Goal: Task Accomplishment & Management: Manage account settings

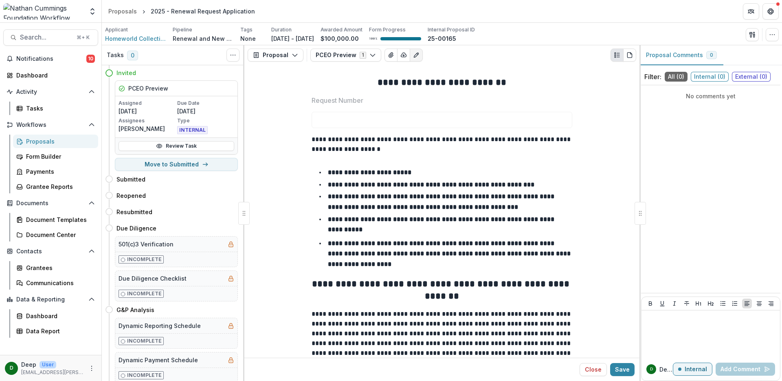
click at [44, 141] on div "Proposals" at bounding box center [59, 141] width 66 height 9
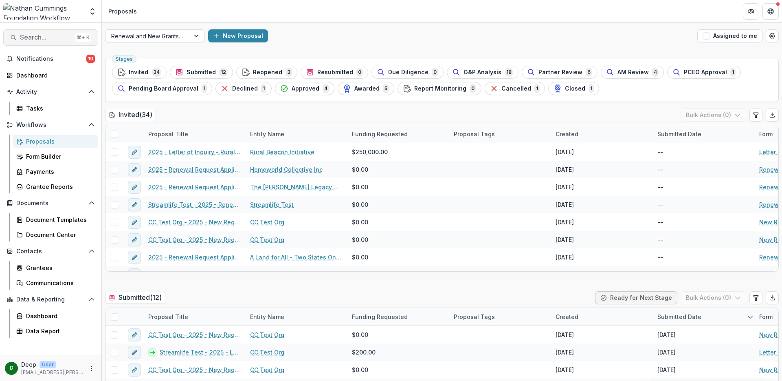
click at [38, 39] on span "Search..." at bounding box center [46, 37] width 52 height 8
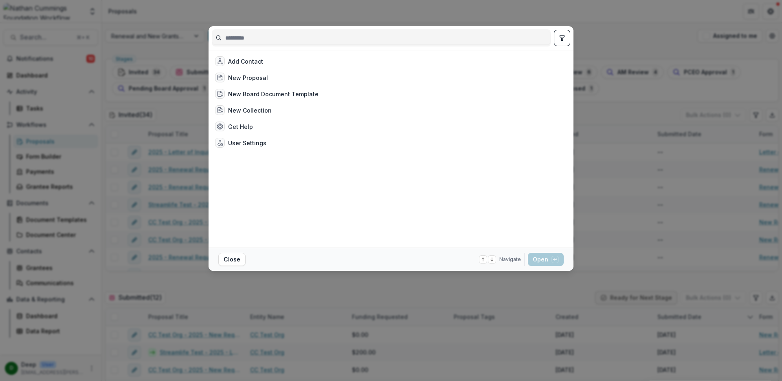
click at [408, 5] on div "Add Contact New Proposal New Board Document Template New Collection Get Help Us…" at bounding box center [391, 190] width 782 height 381
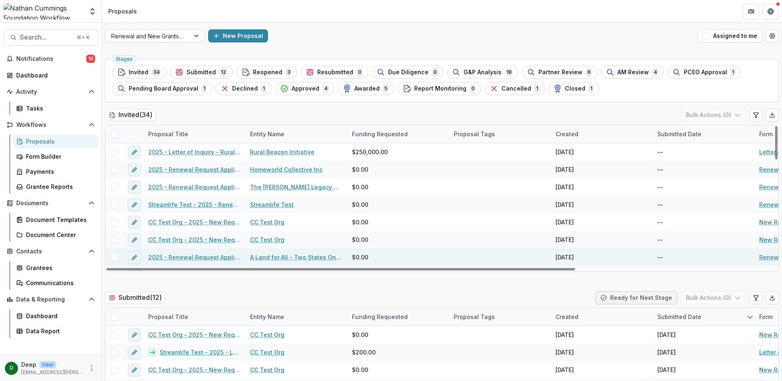
click at [213, 255] on link "2025 - Renewal Request Application" at bounding box center [194, 257] width 92 height 9
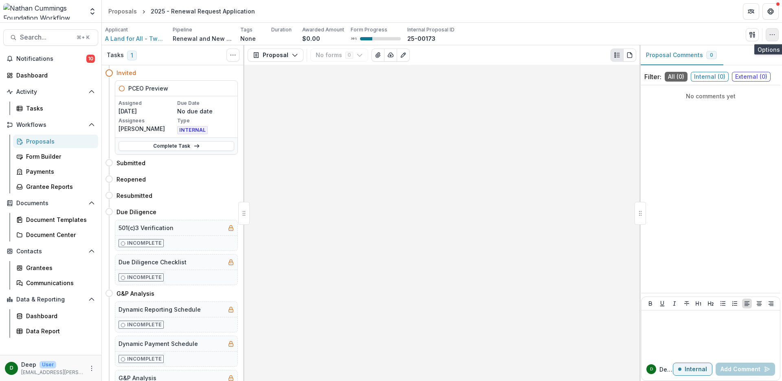
click at [771, 37] on icon "button" at bounding box center [772, 34] width 7 height 7
click at [770, 36] on icon "button" at bounding box center [772, 34] width 7 height 7
click at [746, 35] on button "button" at bounding box center [752, 34] width 13 height 13
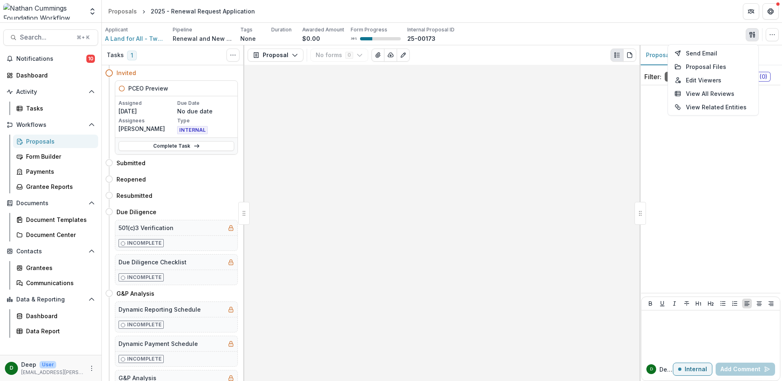
click at [711, 33] on div "Applicant A Land for All - Two States One Homeland Pipeline Renewal and New Gra…" at bounding box center [442, 34] width 674 height 17
click at [231, 55] on icon "Toggle View Cancelled Tasks" at bounding box center [233, 55] width 7 height 7
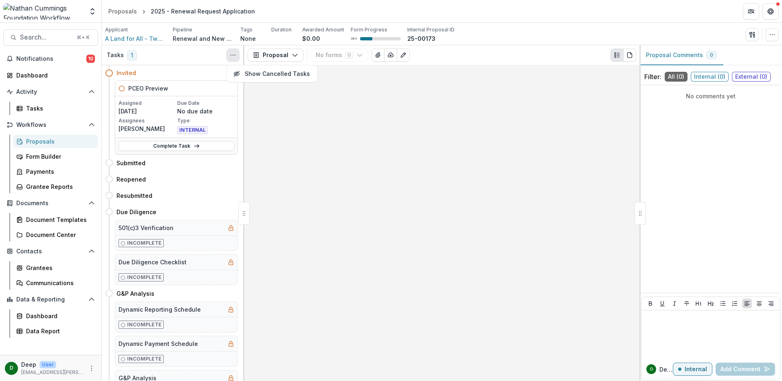
click at [231, 55] on icon "Toggle View Cancelled Tasks" at bounding box center [233, 55] width 7 height 7
click at [773, 37] on icon "button" at bounding box center [772, 34] width 7 height 7
click at [698, 194] on div "No comments yet" at bounding box center [710, 188] width 139 height 201
click at [111, 72] on icon at bounding box center [109, 73] width 8 height 8
click at [290, 57] on button "Proposal" at bounding box center [276, 54] width 56 height 13
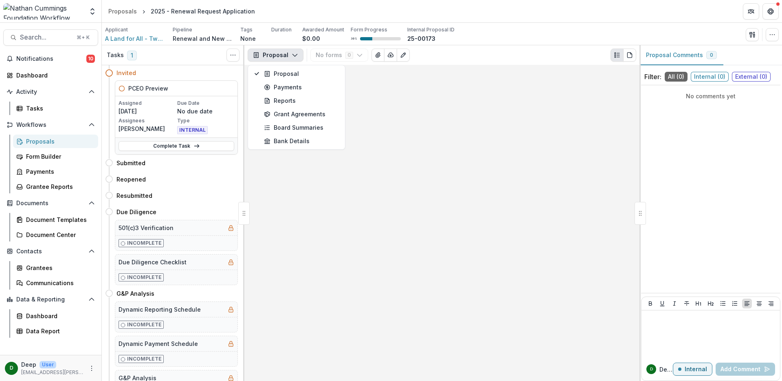
click at [368, 67] on div at bounding box center [441, 223] width 395 height 316
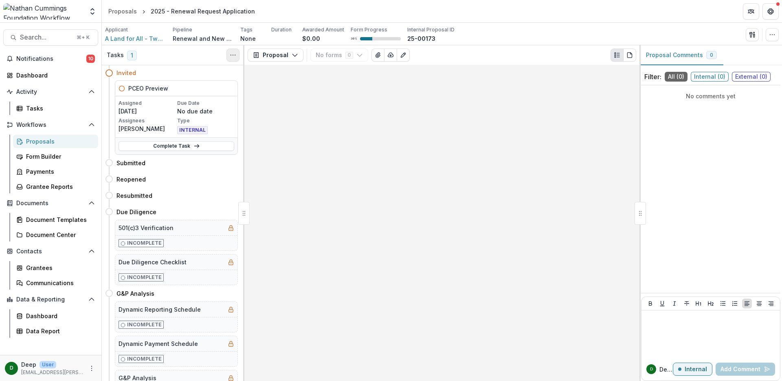
click at [236, 56] on icon "Toggle View Cancelled Tasks" at bounding box center [233, 55] width 7 height 7
click at [309, 120] on div at bounding box center [441, 223] width 395 height 316
click at [625, 53] on button "PDF view" at bounding box center [629, 54] width 13 height 13
click at [620, 58] on icon "Plaintext view" at bounding box center [617, 55] width 7 height 7
click at [401, 55] on icon "Edit as form" at bounding box center [403, 55] width 4 height 4
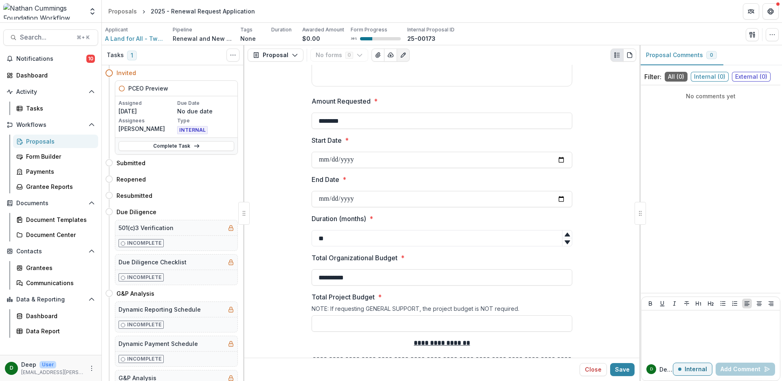
scroll to position [197, 0]
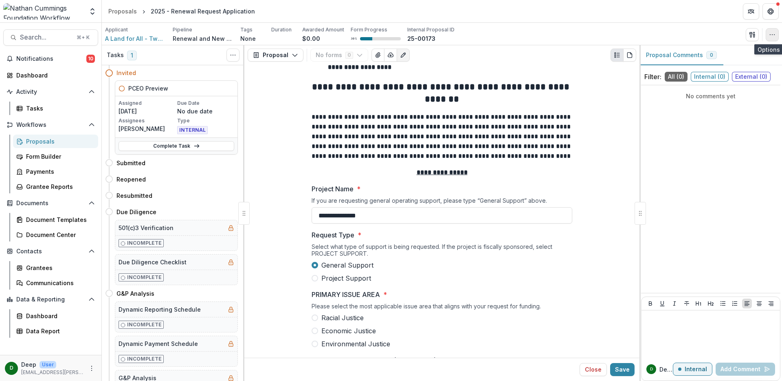
click at [769, 34] on button "button" at bounding box center [772, 34] width 13 height 13
click at [750, 52] on button "Edit Attributes" at bounding box center [733, 52] width 87 height 13
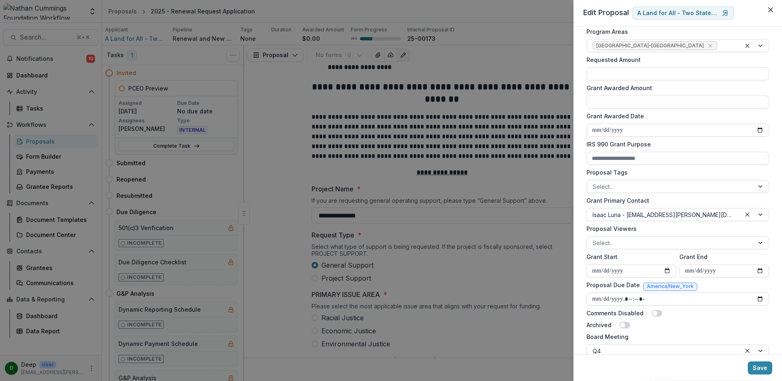
scroll to position [211, 0]
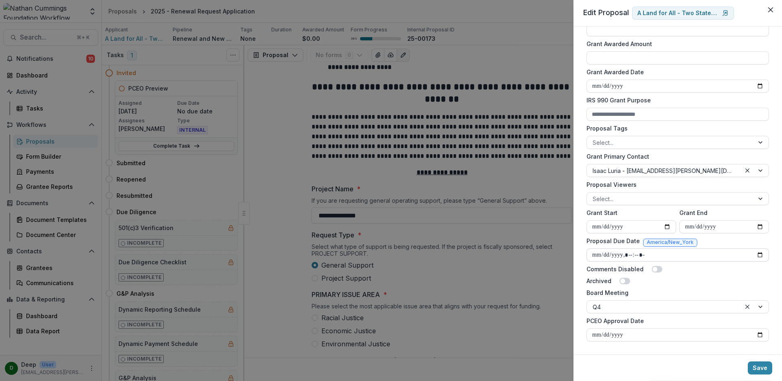
click at [757, 253] on input "Proposal Due Date" at bounding box center [678, 254] width 183 height 13
type input "**********"
click at [762, 271] on div "Comments Disabled" at bounding box center [678, 268] width 183 height 9
click at [764, 365] on button "Save" at bounding box center [760, 367] width 24 height 13
